Goal: Task Accomplishment & Management: Use online tool/utility

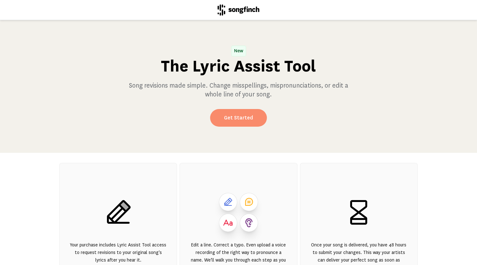
click at [250, 121] on link "Get Started" at bounding box center [238, 118] width 57 height 18
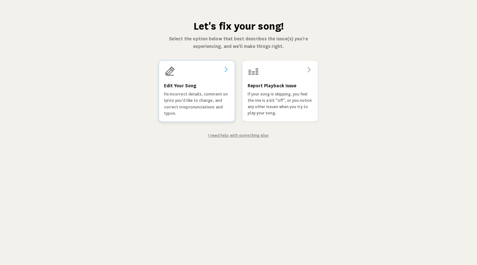
click at [223, 86] on div "Edit Your Song Fix incorrect details, comment on lyrics you'd like to change, a…" at bounding box center [197, 99] width 66 height 34
